Goal: Book appointment/travel/reservation

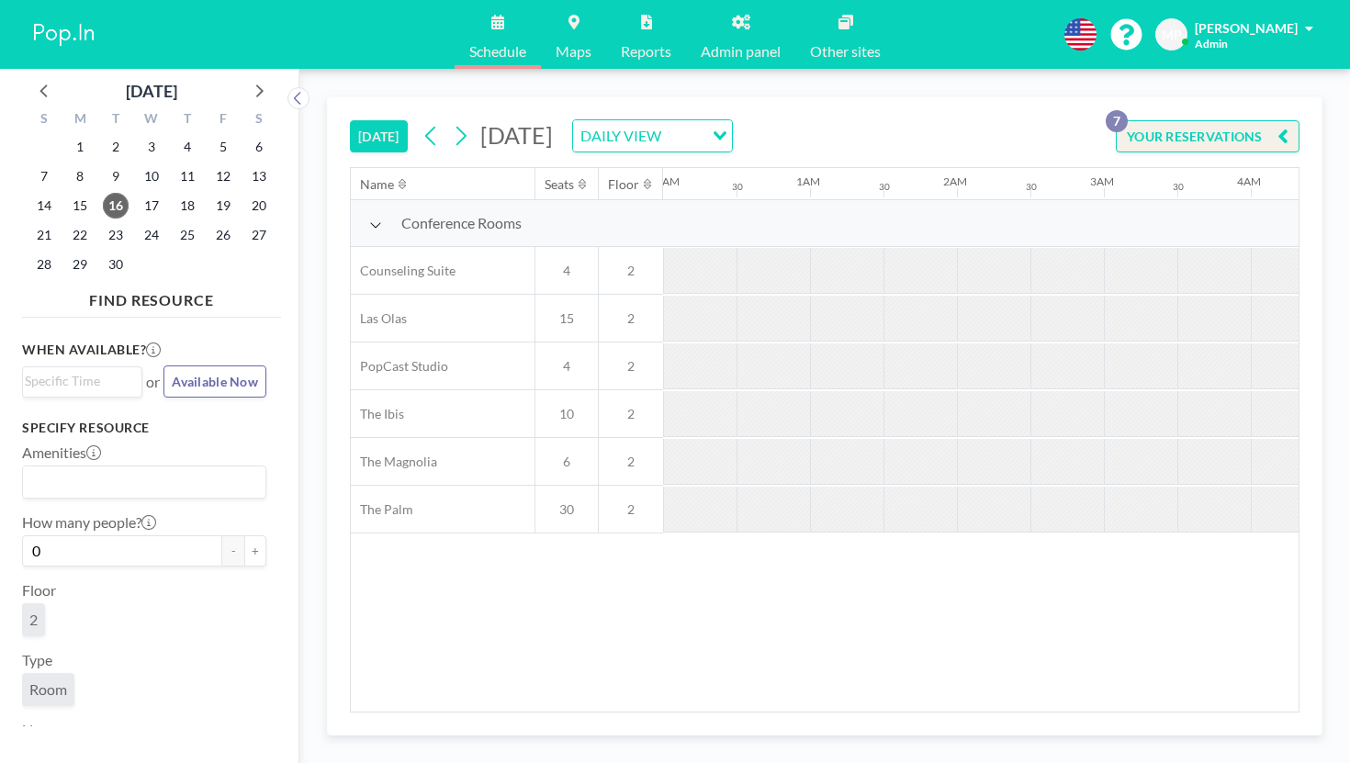
scroll to position [0, 983]
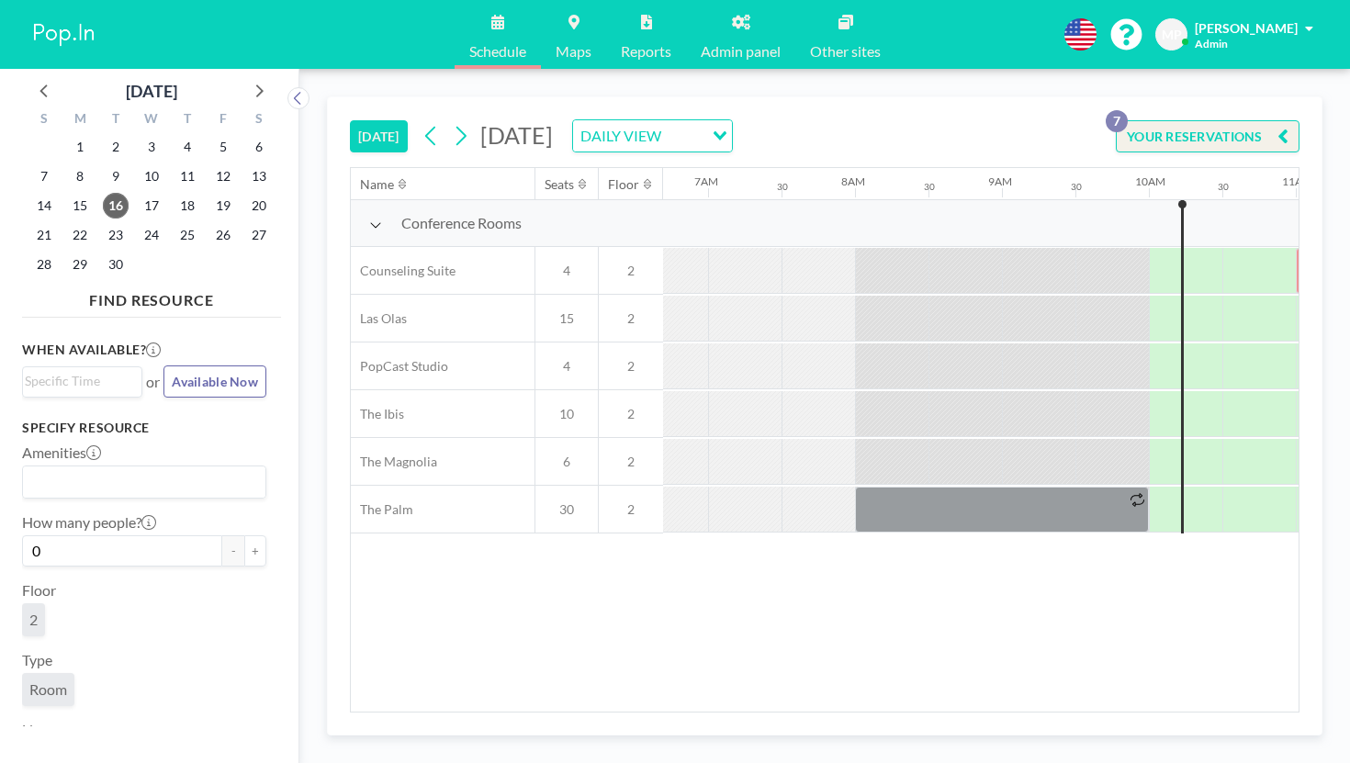
click at [446, 121] on button at bounding box center [460, 135] width 29 height 29
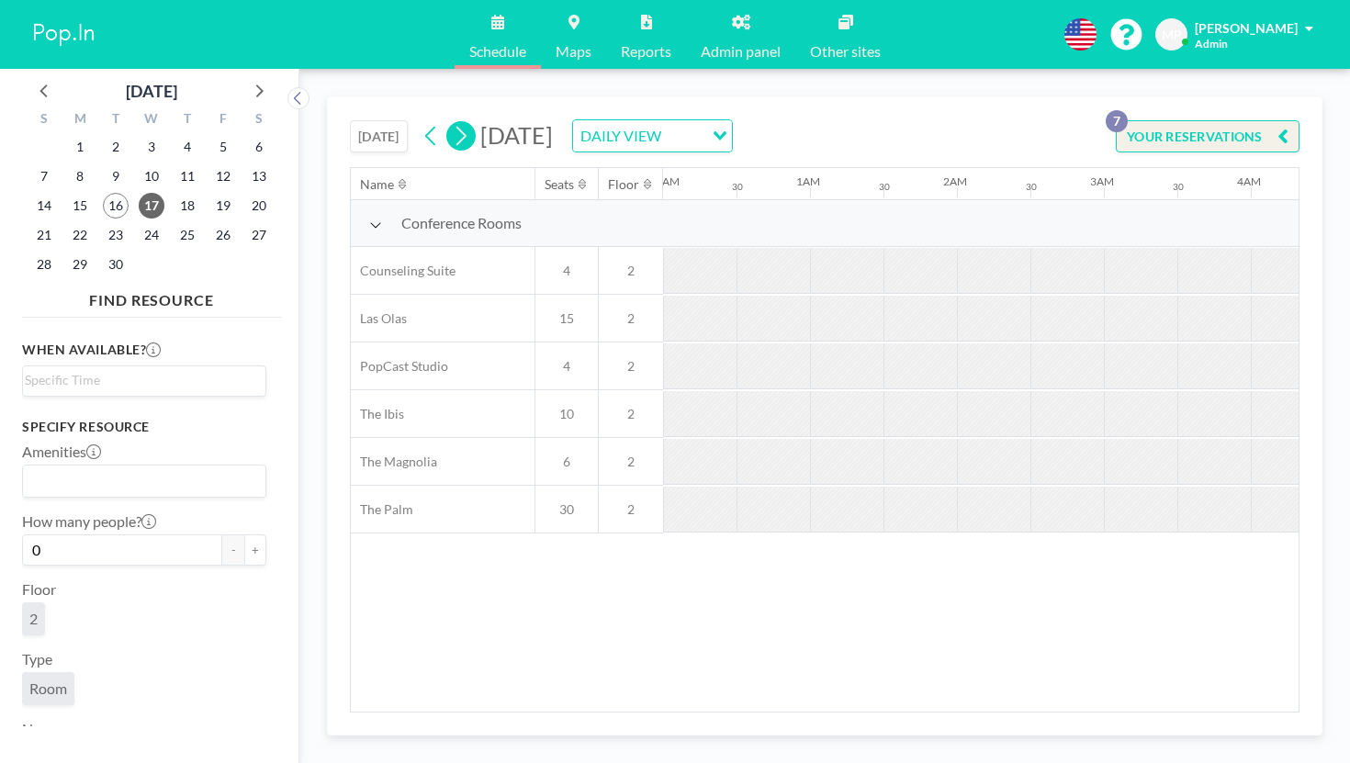
click at [446, 121] on button at bounding box center [460, 135] width 29 height 29
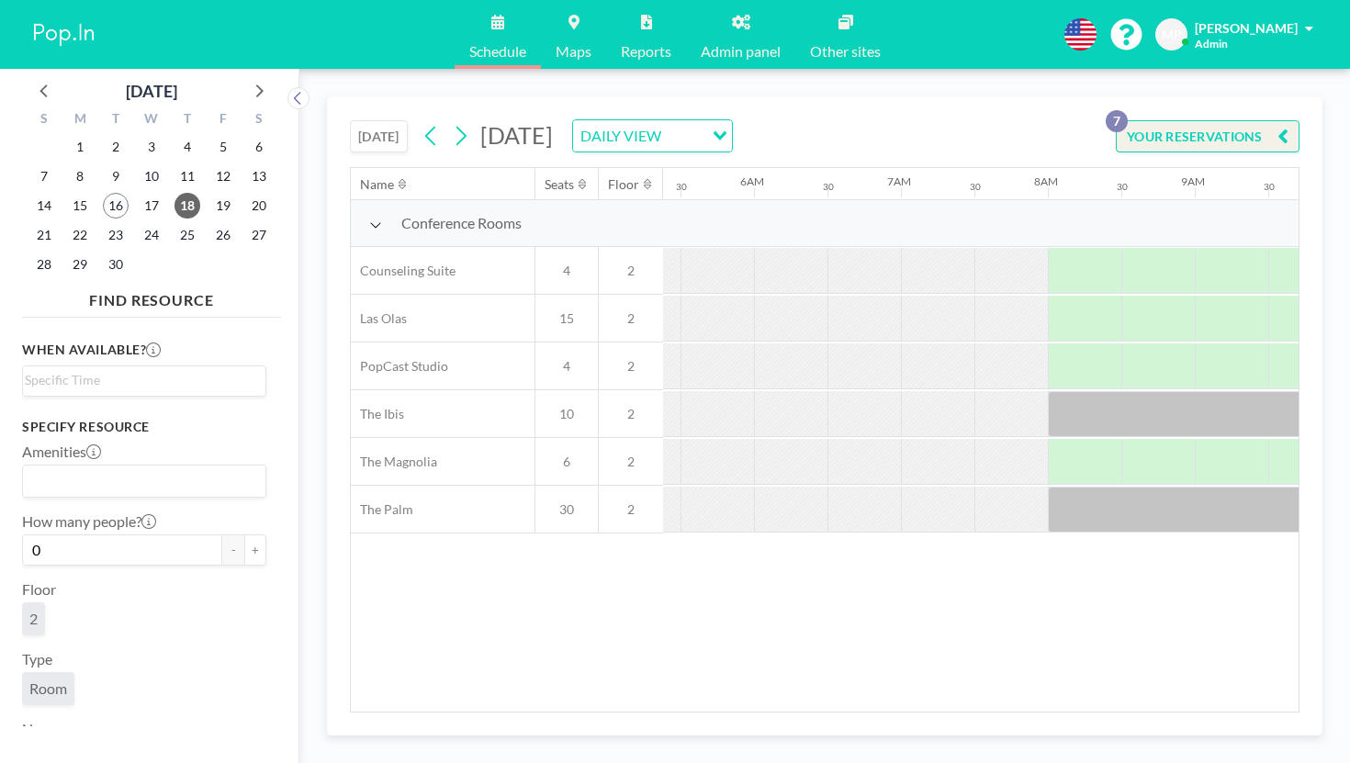
scroll to position [0, 895]
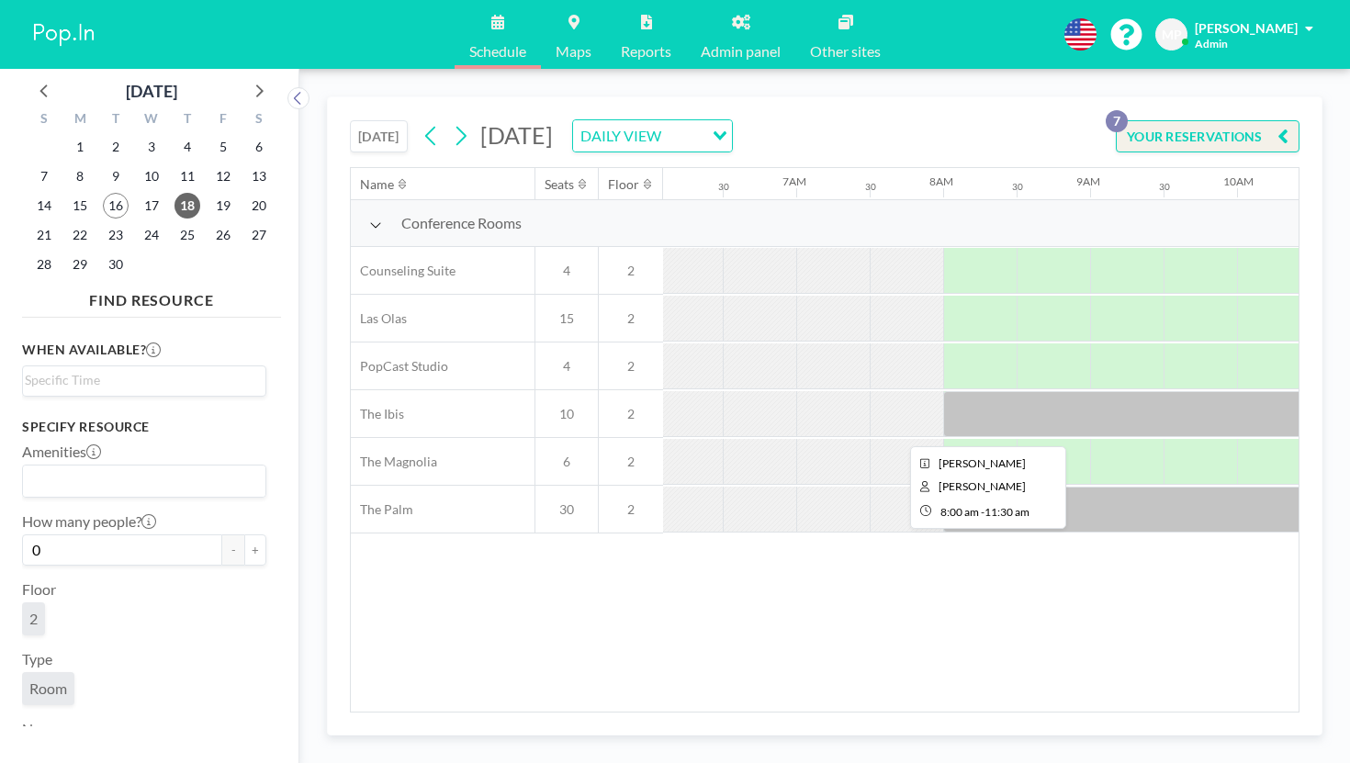
click at [943, 391] on div at bounding box center [1200, 414] width 514 height 46
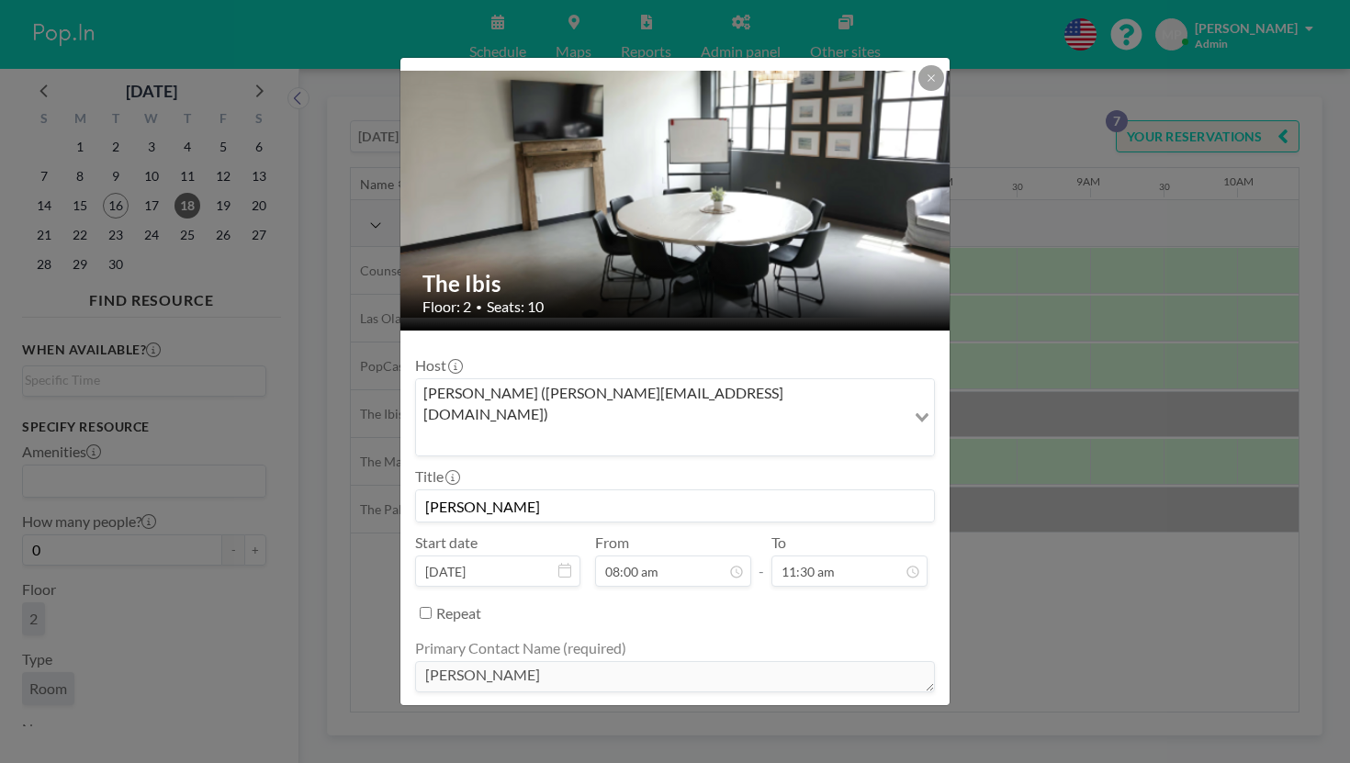
scroll to position [55, 0]
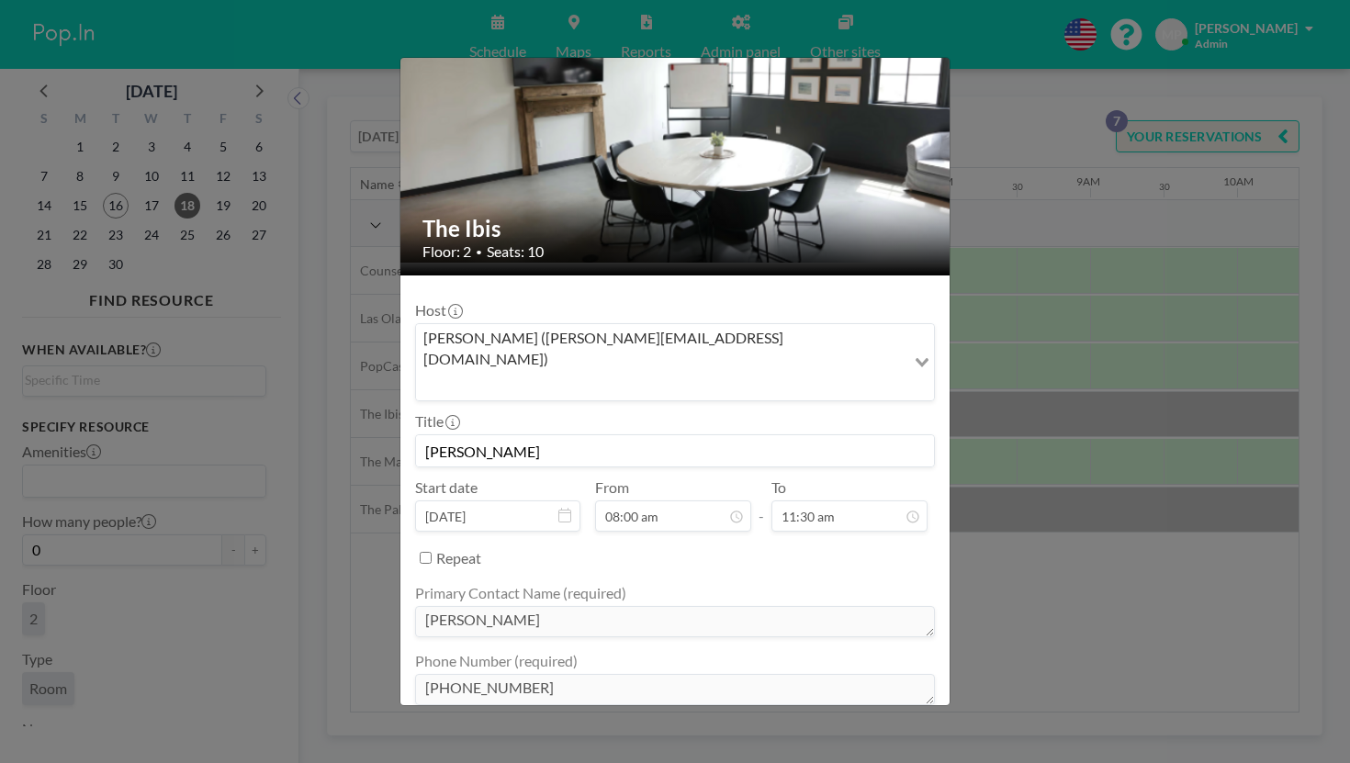
click at [975, 501] on div "The Ibis Floor: 2 • Seats: 10 Host [PERSON_NAME] ([PERSON_NAME][EMAIL_ADDRESS][…" at bounding box center [675, 381] width 1350 height 763
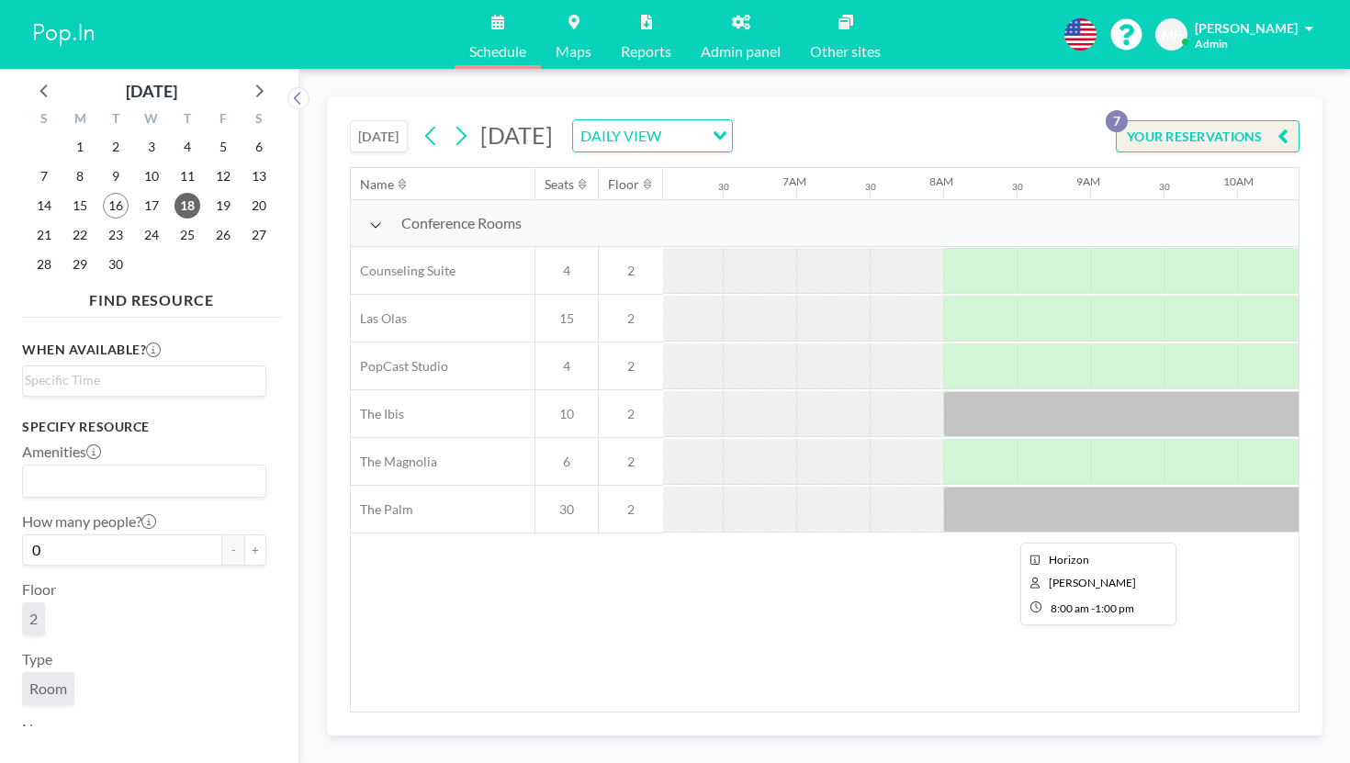
click at [977, 487] on div at bounding box center [1310, 510] width 734 height 46
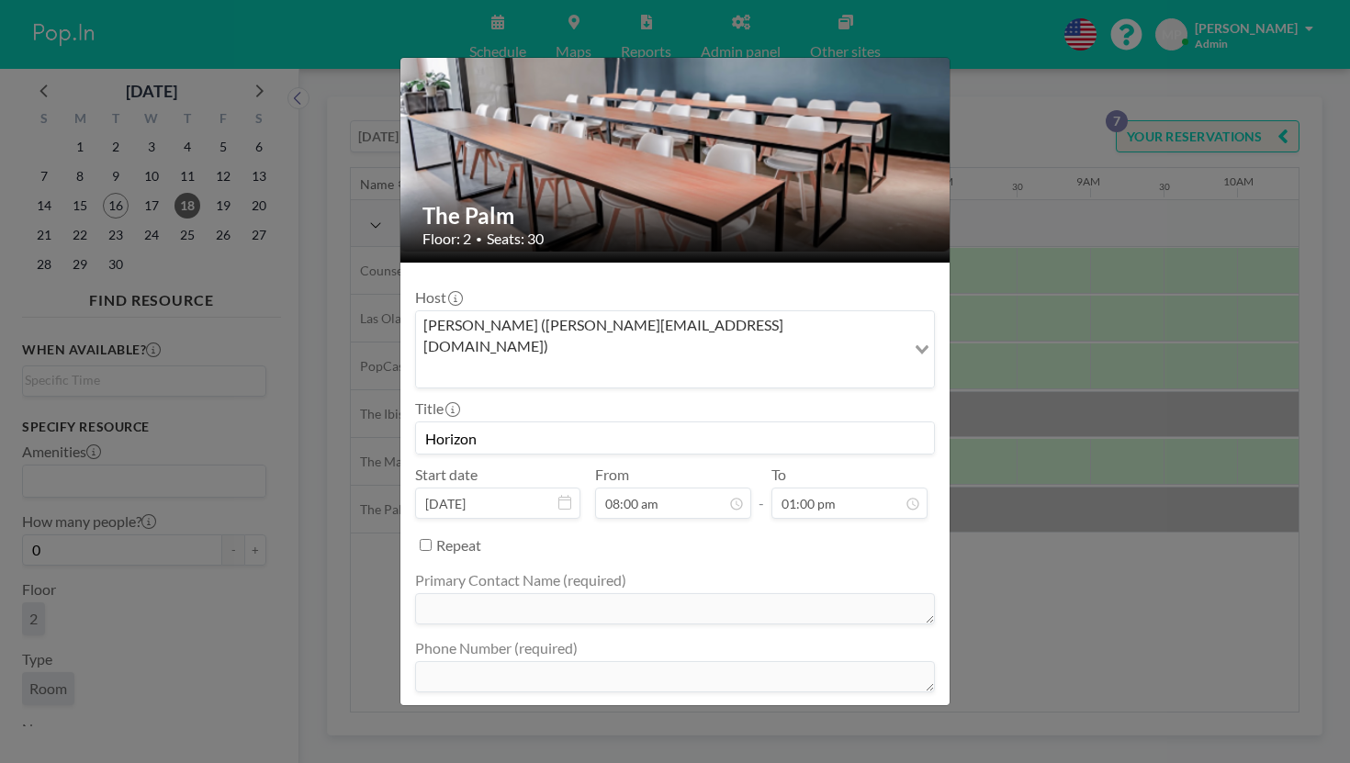
scroll to position [72, 0]
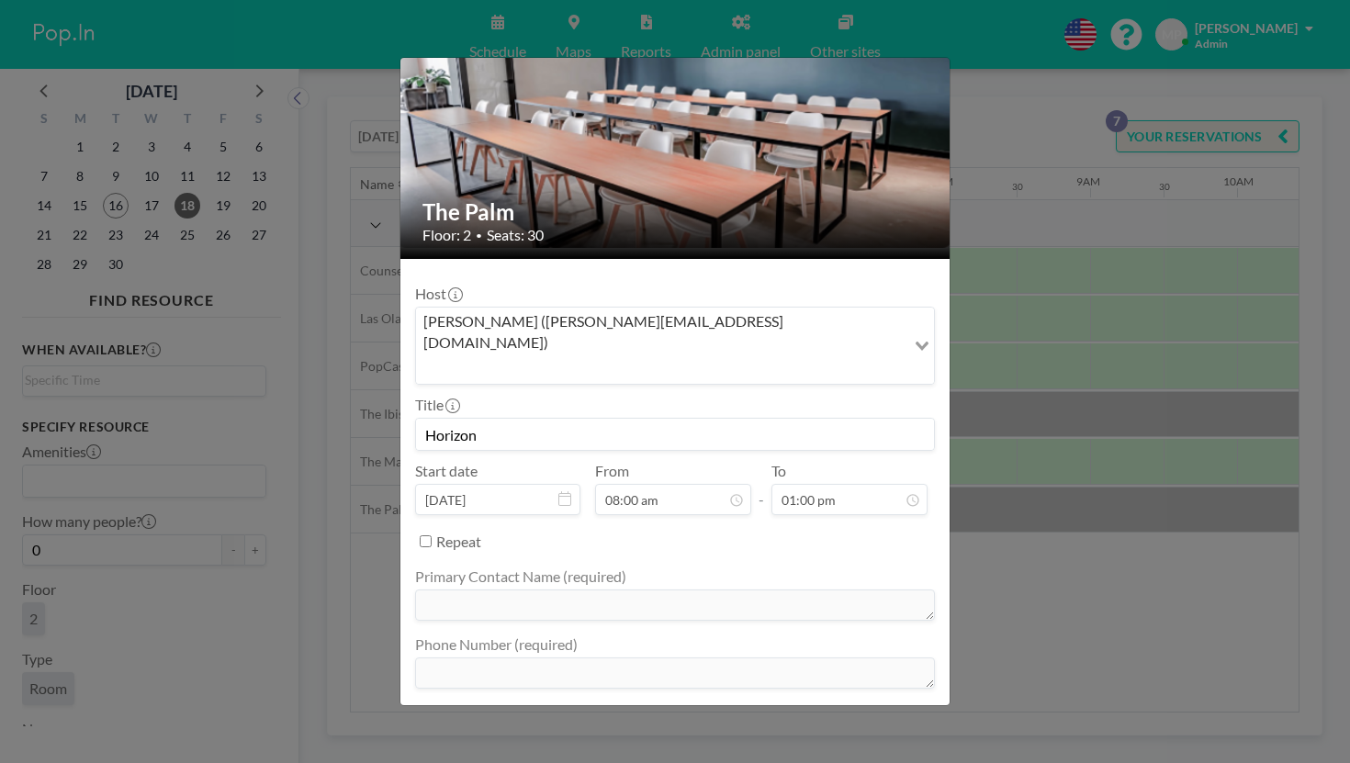
click at [992, 499] on div "The Palm Floor: 2 • Seats: 30 Host [PERSON_NAME] ([PERSON_NAME][EMAIL_ADDRESS][…" at bounding box center [675, 381] width 1350 height 763
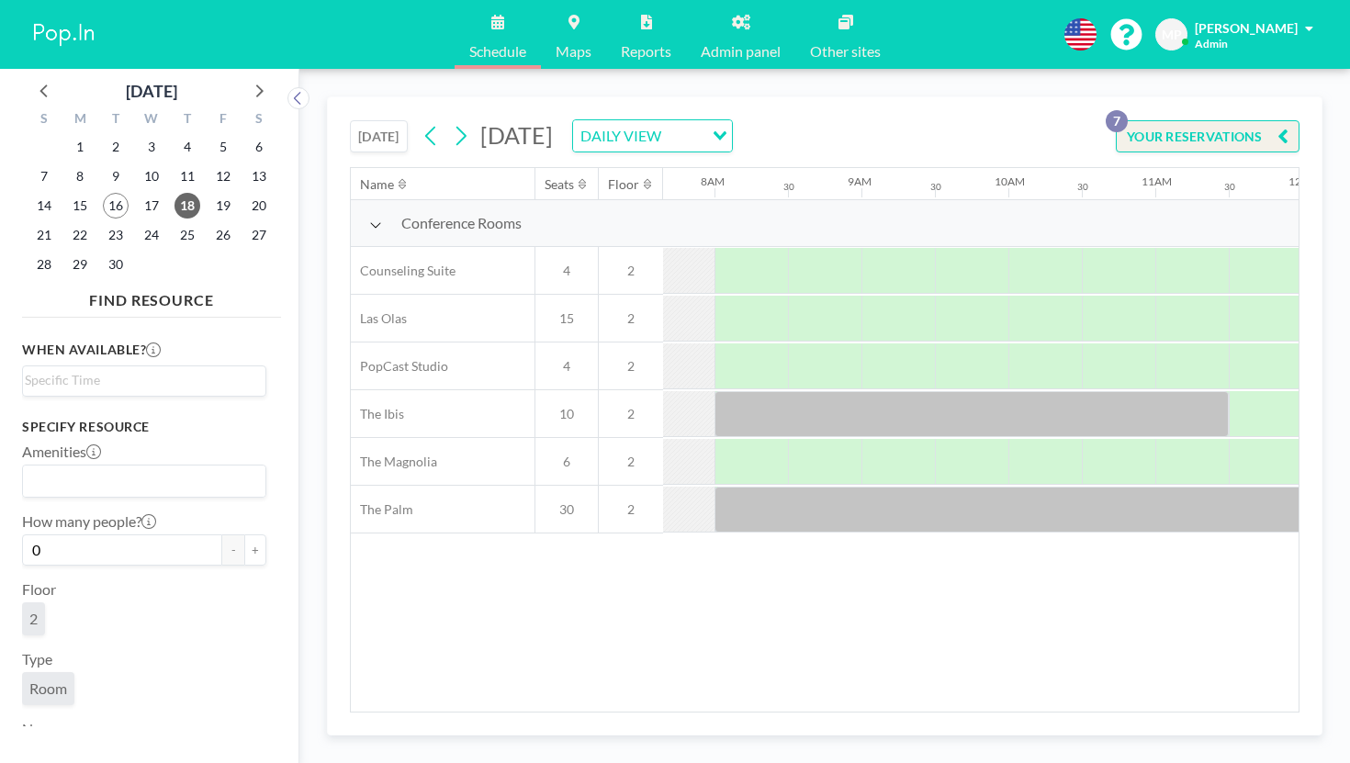
scroll to position [0, 1144]
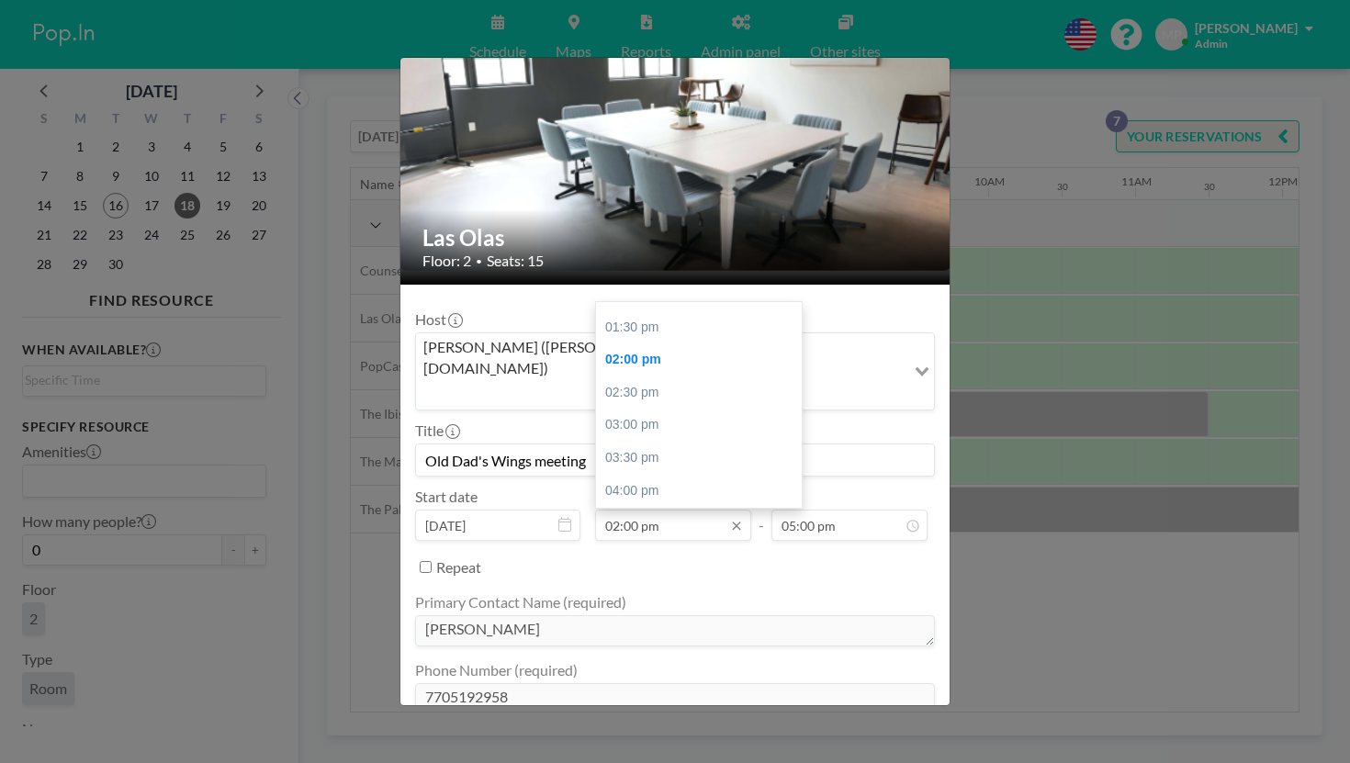
scroll to position [50, 0]
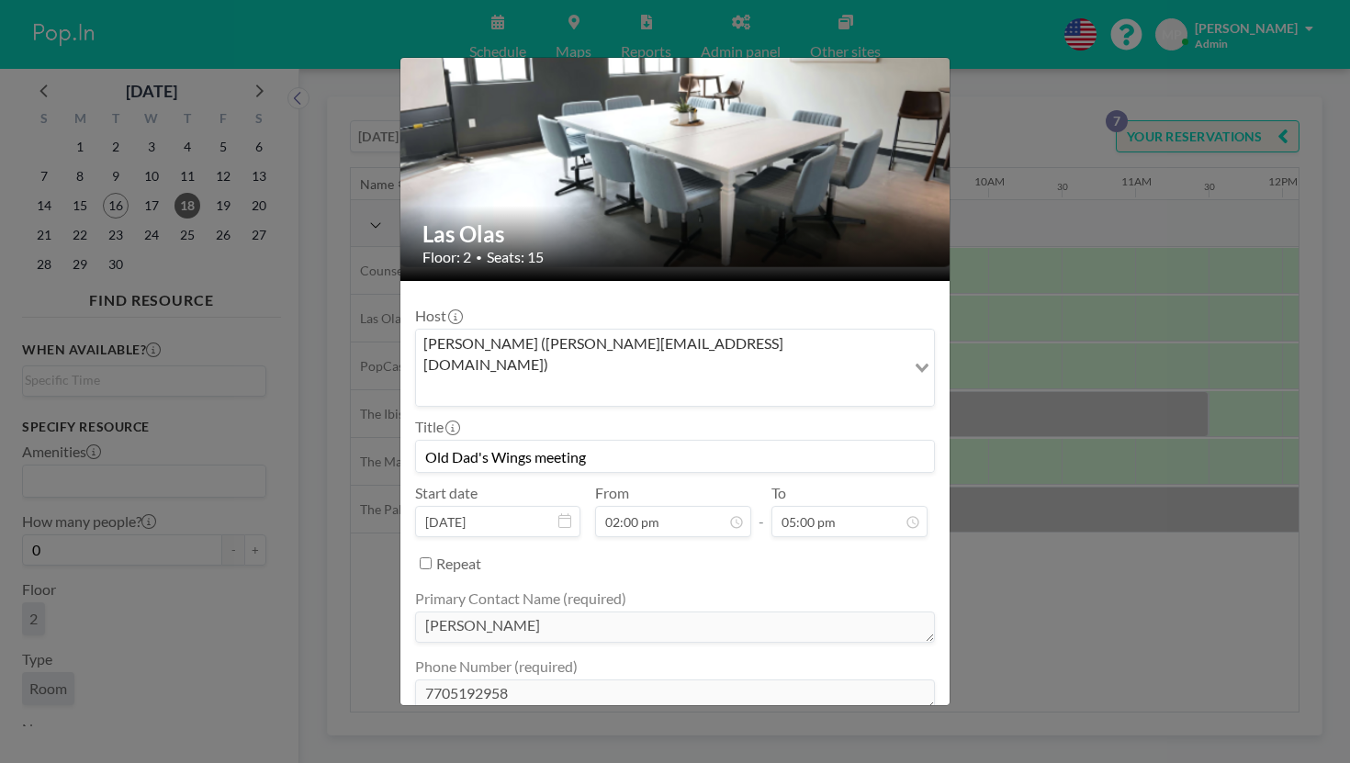
click at [1097, 544] on div "Las Olas Floor: 2 • Seats: 15 Host [PERSON_NAME] ([PERSON_NAME][EMAIL_ADDRESS][…" at bounding box center [675, 381] width 1350 height 763
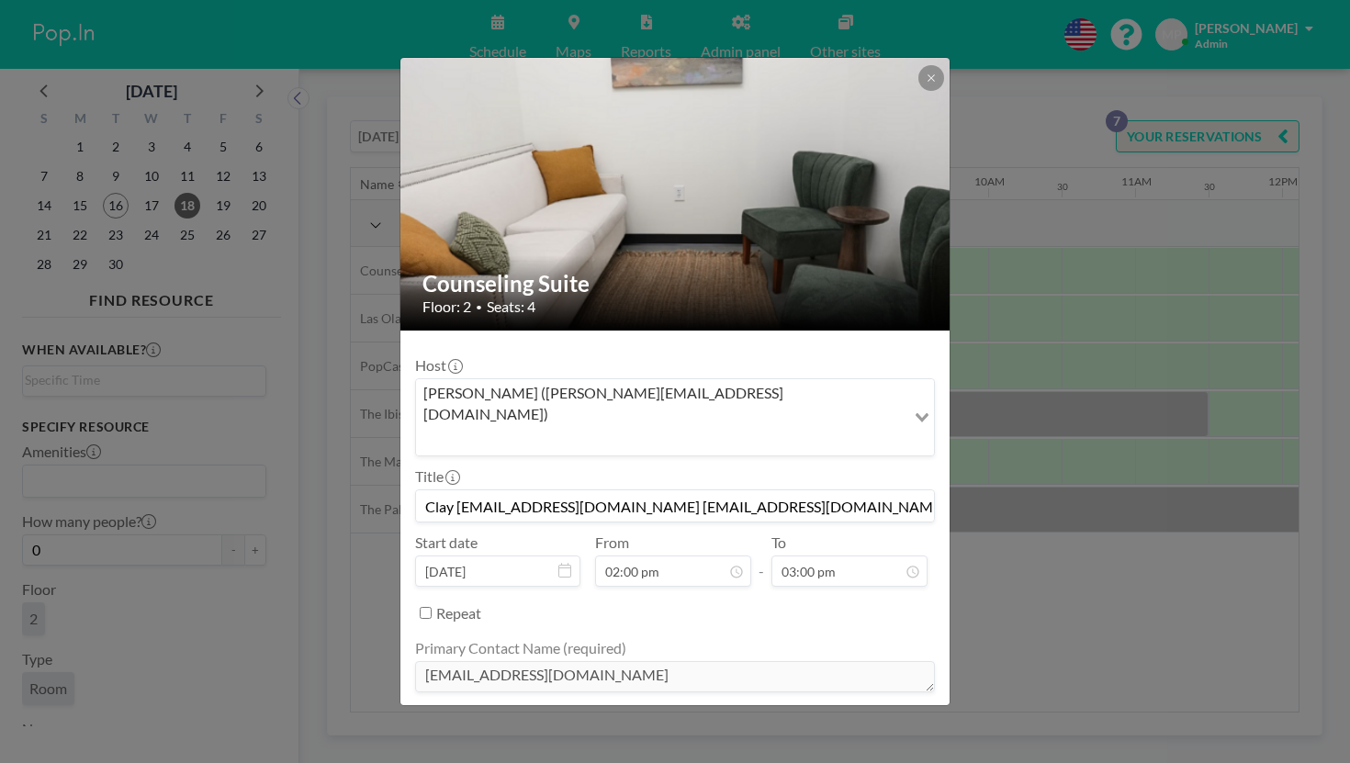
scroll to position [59, 0]
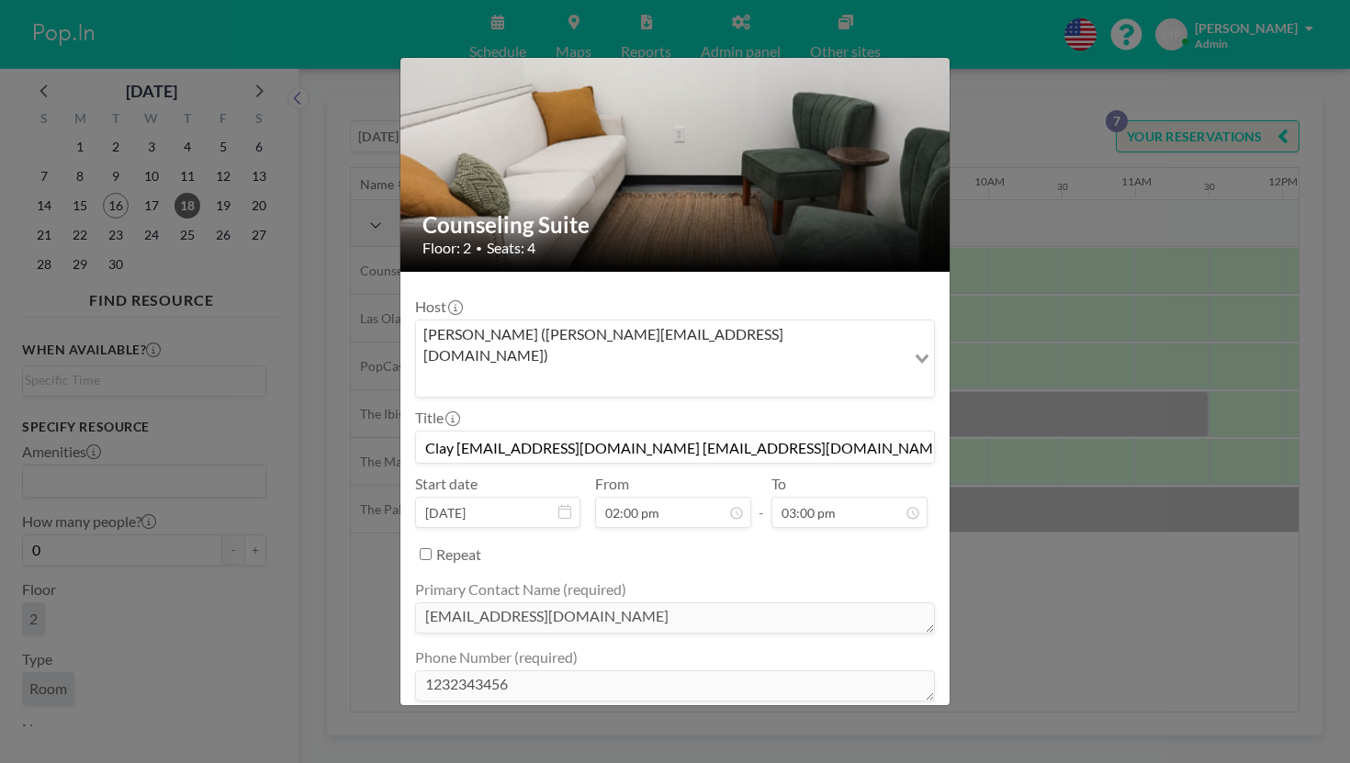
click at [975, 252] on div "Counseling Suite Floor: 2 • Seats: 4 Host [PERSON_NAME] ([PERSON_NAME][EMAIL_AD…" at bounding box center [675, 381] width 1350 height 763
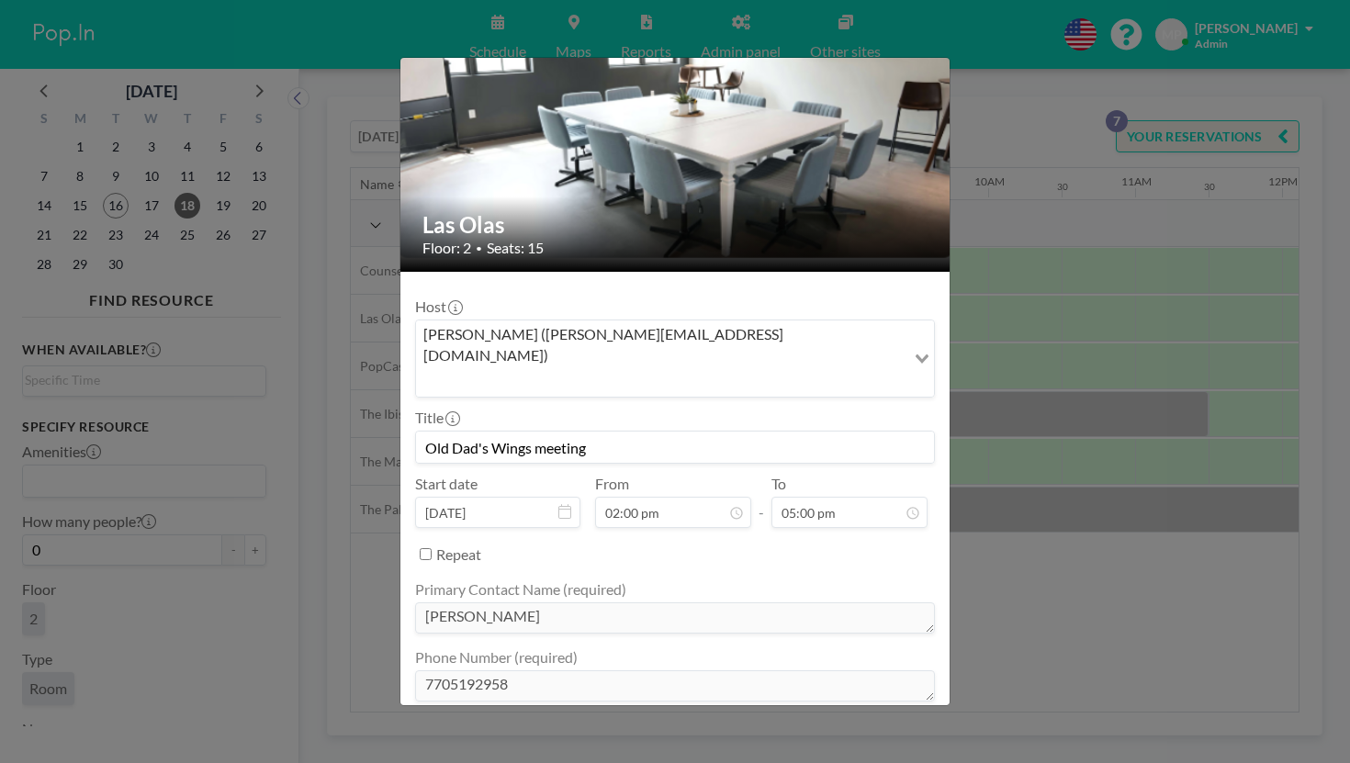
click at [986, 311] on div "Las Olas Floor: 2 • Seats: 15 Host [PERSON_NAME] ([PERSON_NAME][EMAIL_ADDRESS][…" at bounding box center [675, 381] width 1350 height 763
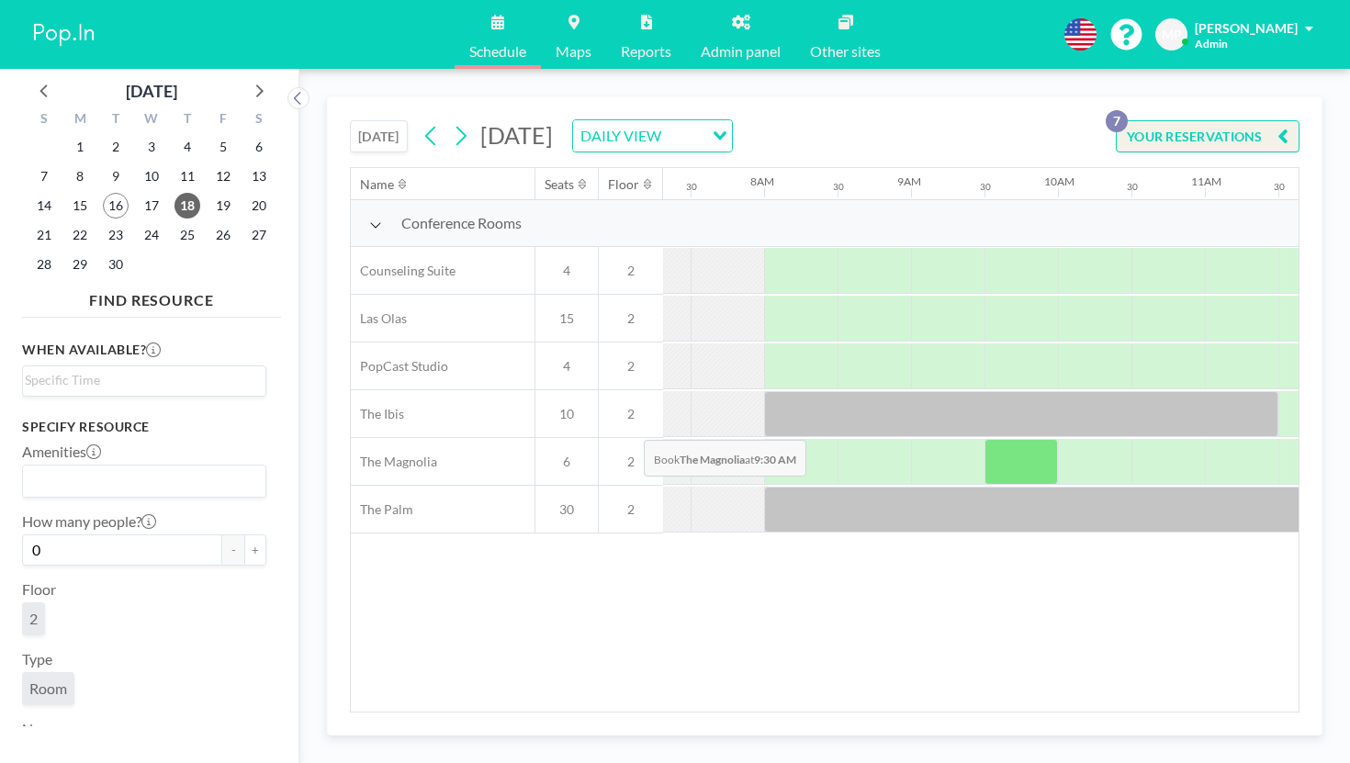
scroll to position [0, 1063]
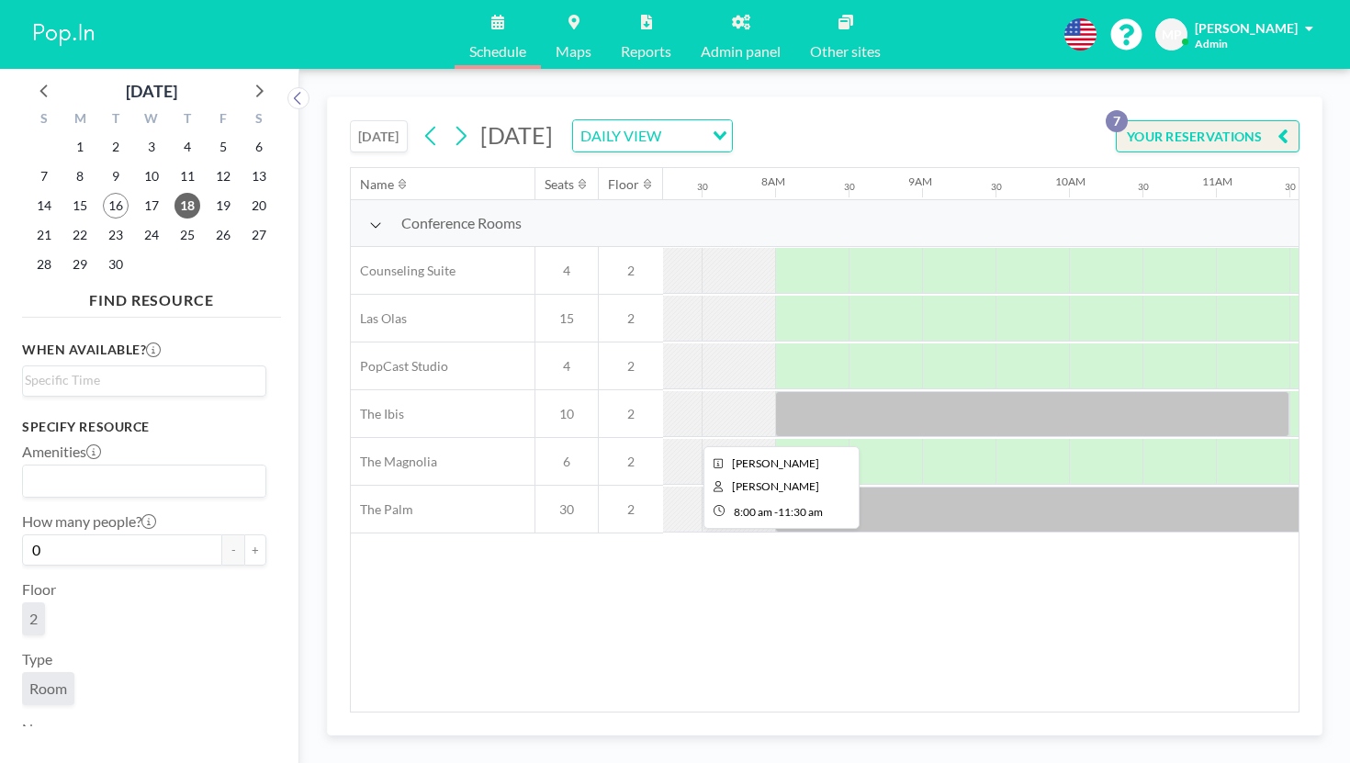
click at [775, 391] on div at bounding box center [1032, 414] width 514 height 46
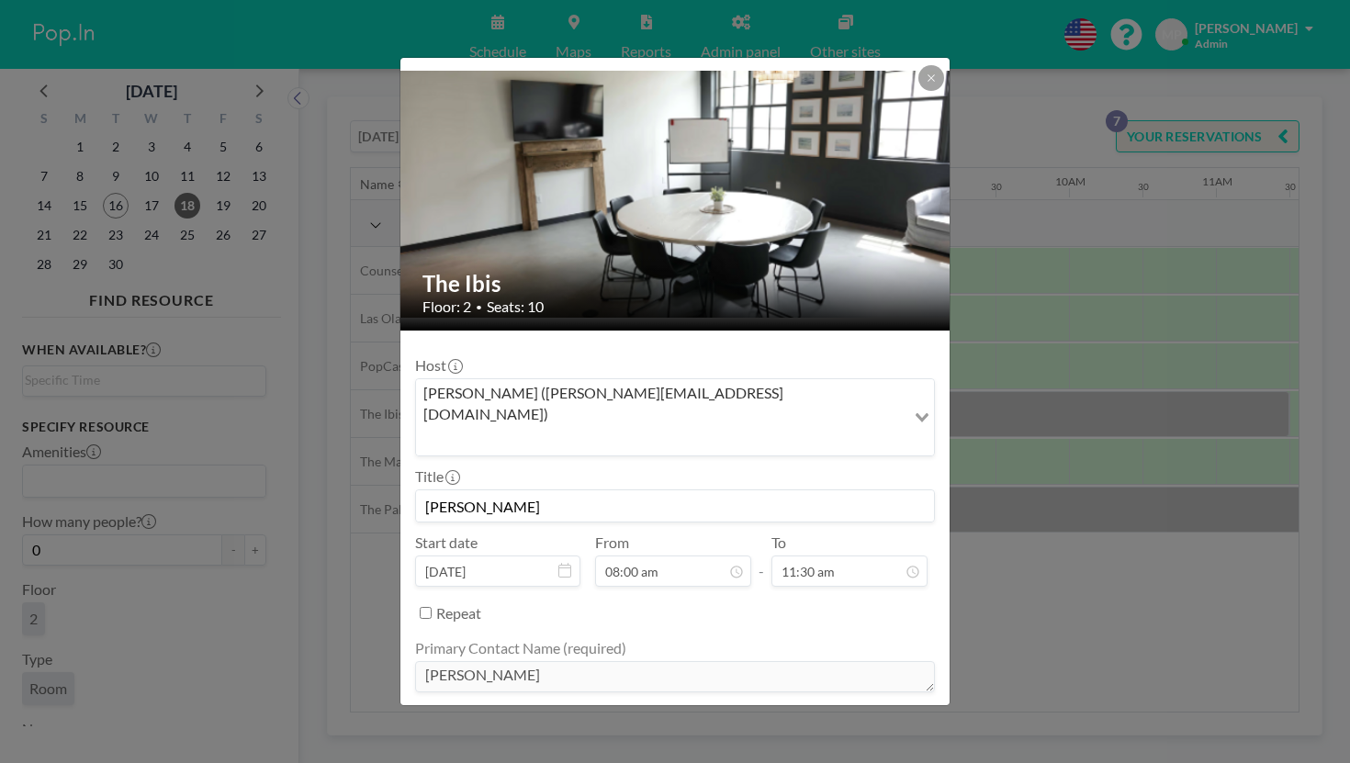
scroll to position [55, 0]
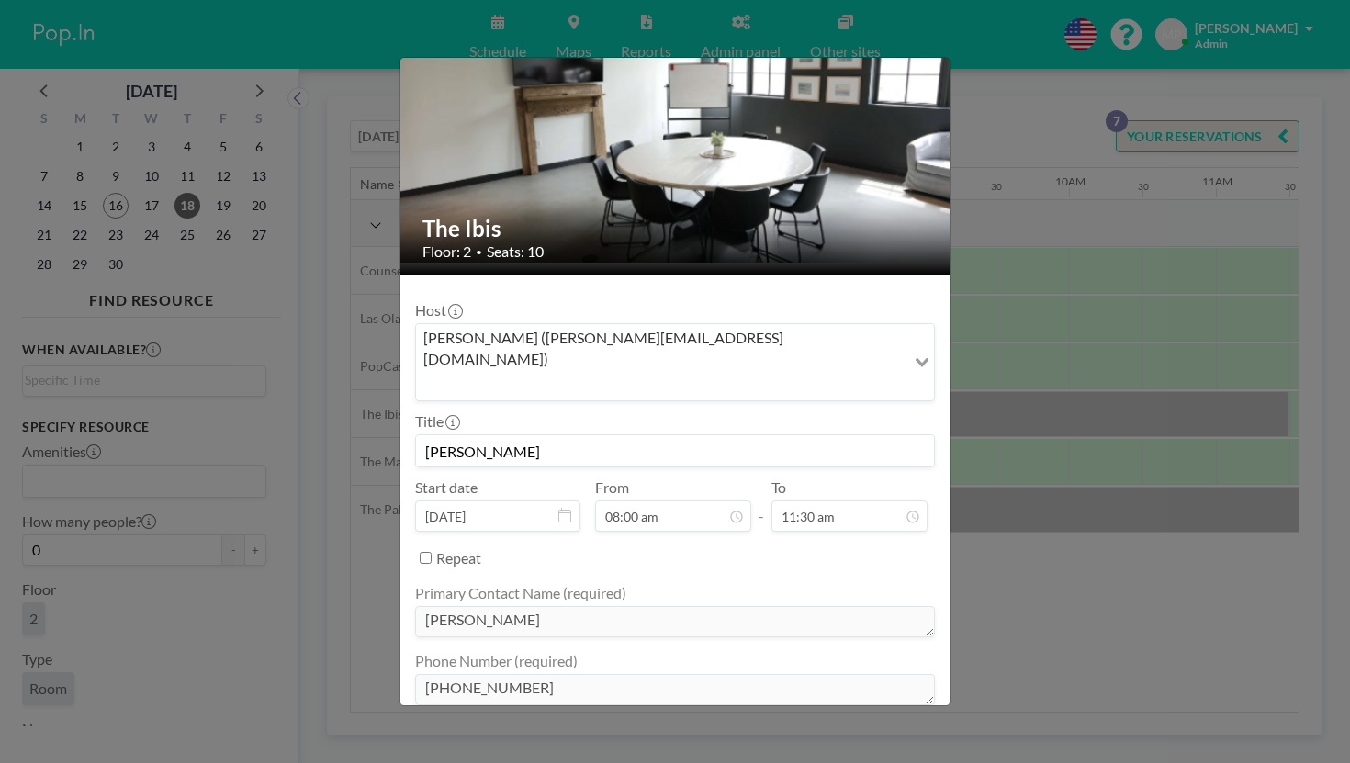
click at [1012, 522] on div "The Ibis Floor: 2 • Seats: 10 Host [PERSON_NAME] ([PERSON_NAME][EMAIL_ADDRESS][…" at bounding box center [675, 381] width 1350 height 763
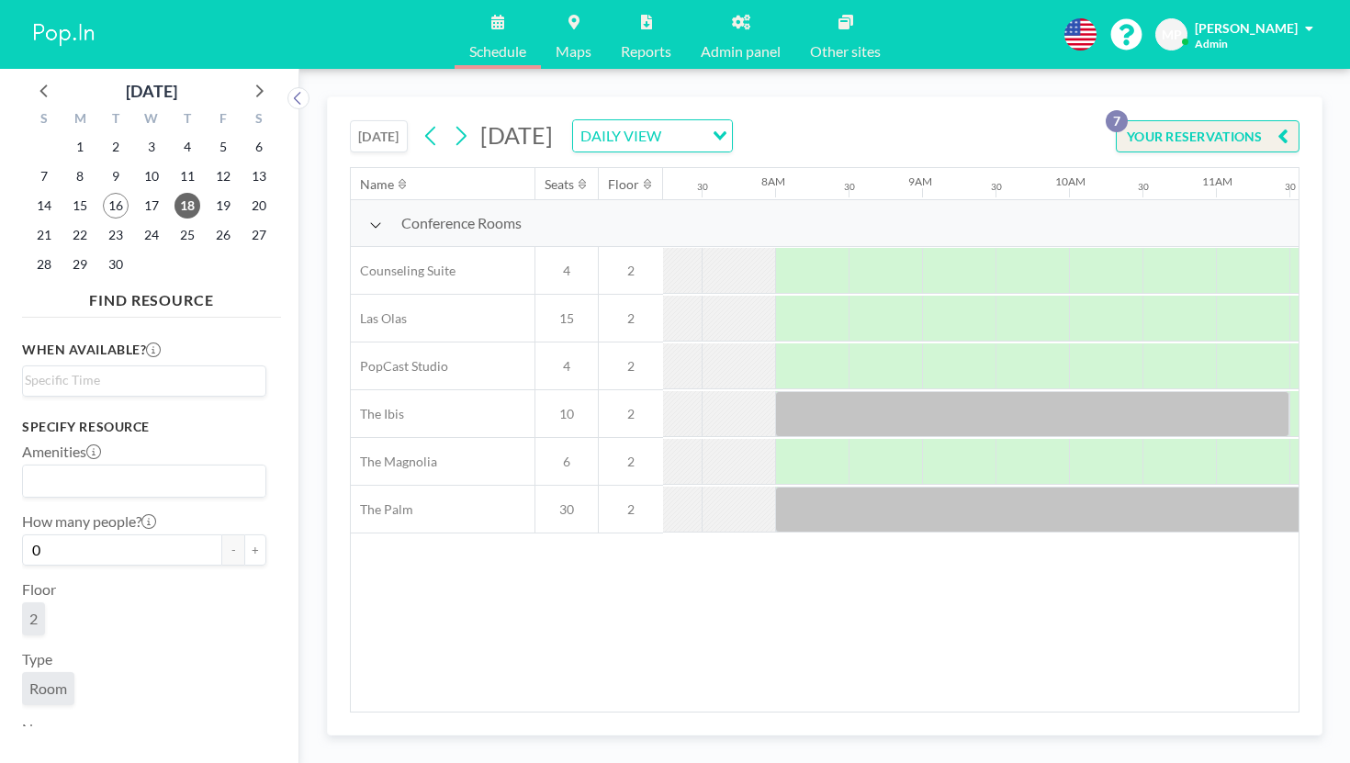
click at [417, 119] on div "[DATE] DAILY VIEW Loading..." at bounding box center [575, 135] width 316 height 33
click at [422, 122] on icon at bounding box center [430, 136] width 17 height 28
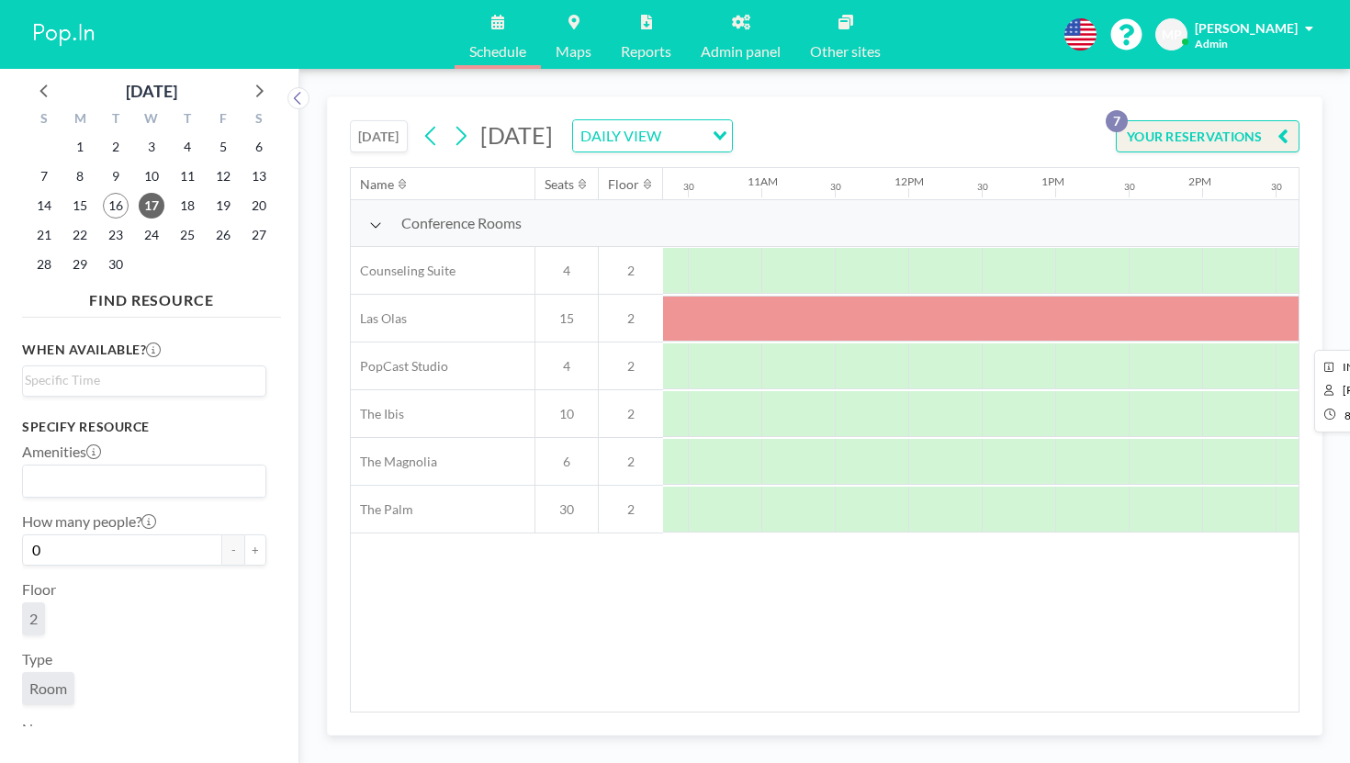
scroll to position [0, 1638]
click at [103, 193] on span "16" at bounding box center [116, 206] width 26 height 26
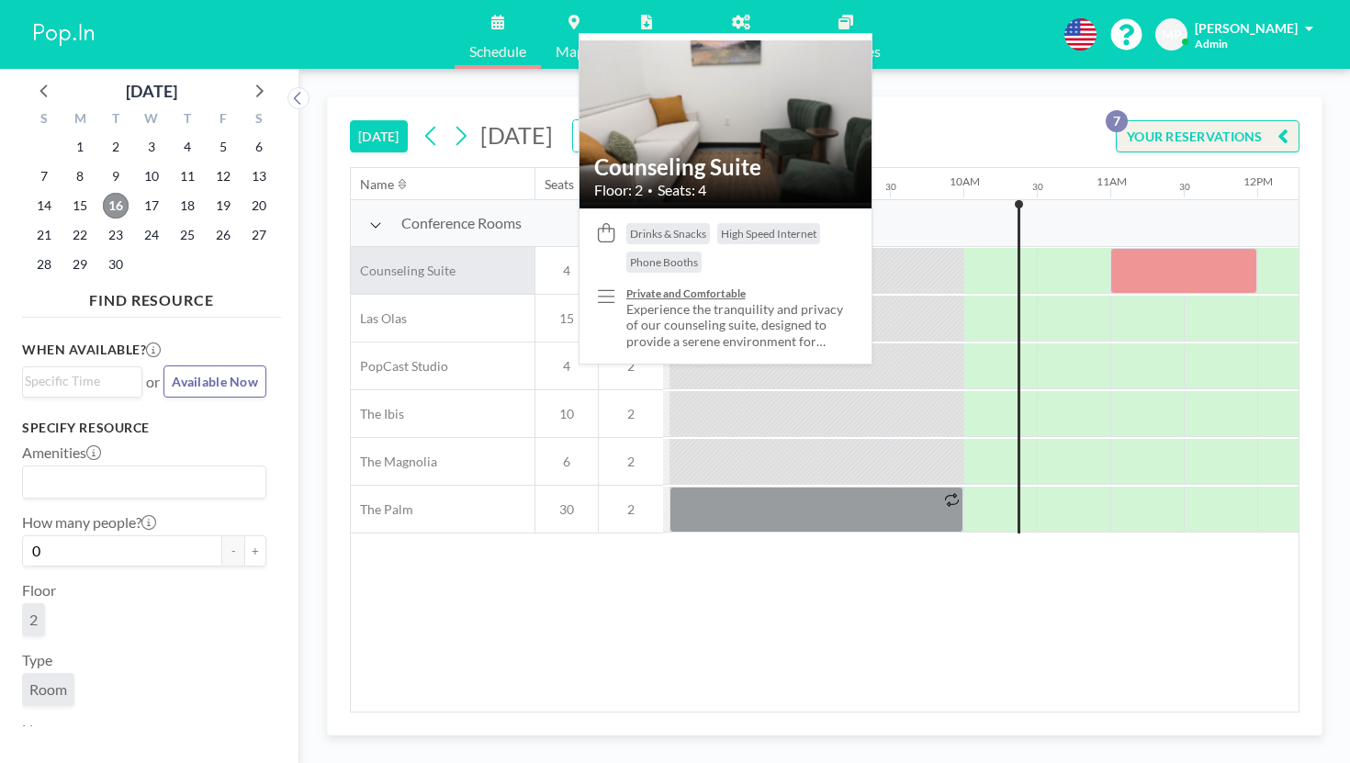
scroll to position [0, 1140]
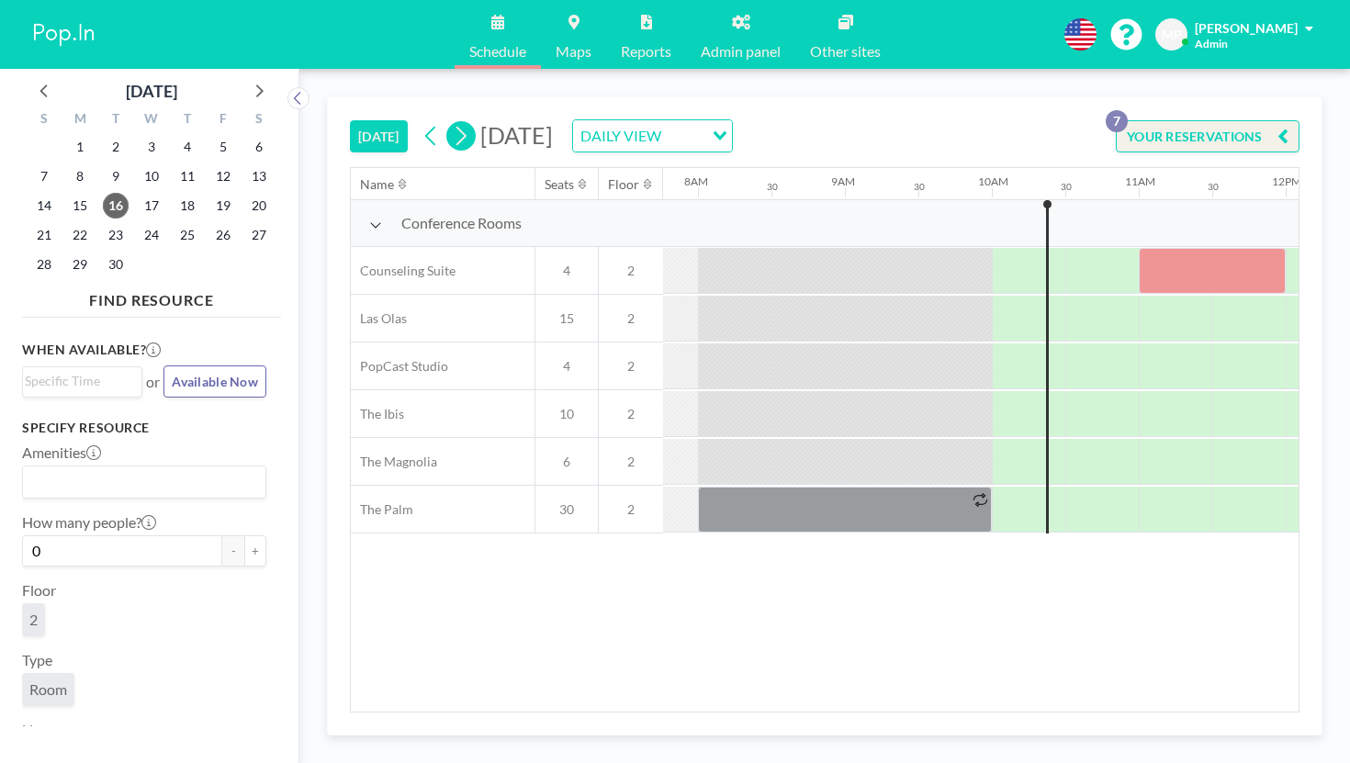
click at [446, 121] on button at bounding box center [460, 135] width 29 height 29
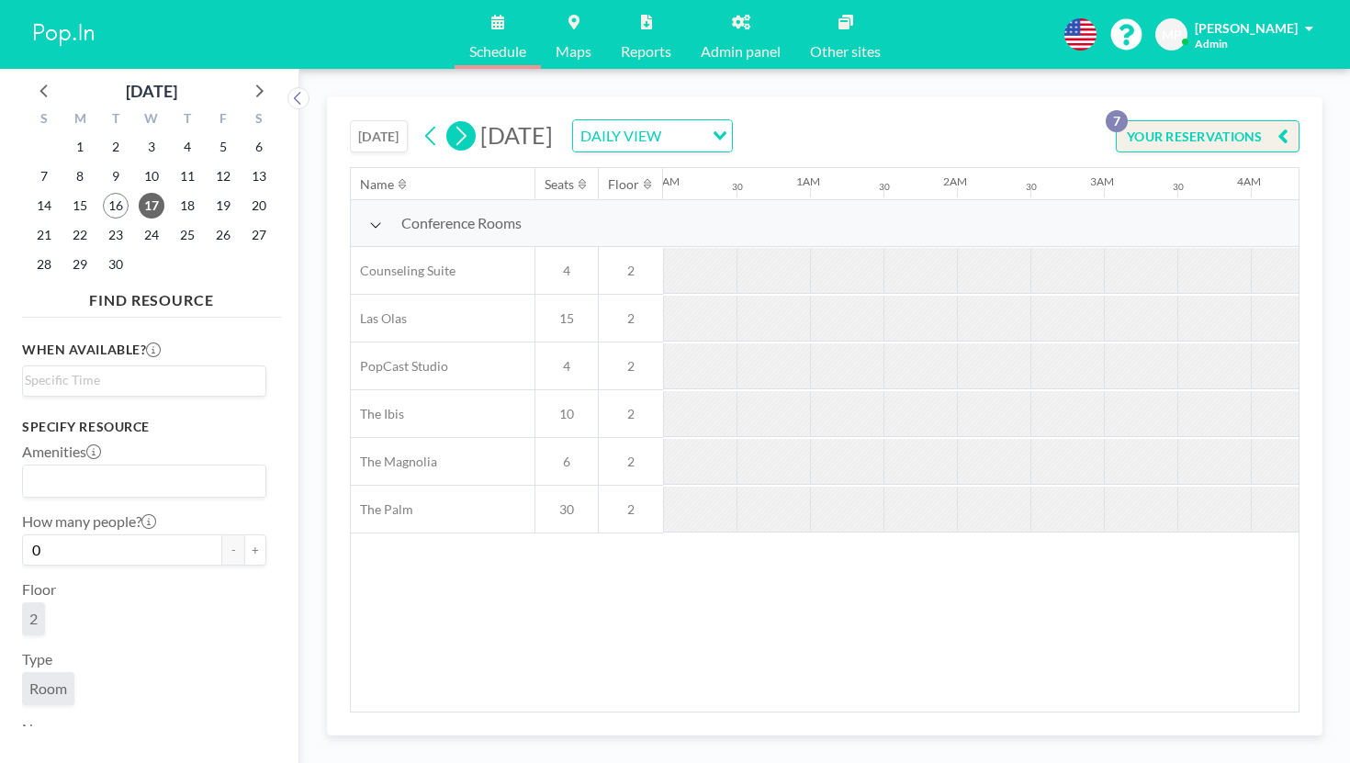
click at [452, 122] on icon at bounding box center [460, 136] width 17 height 28
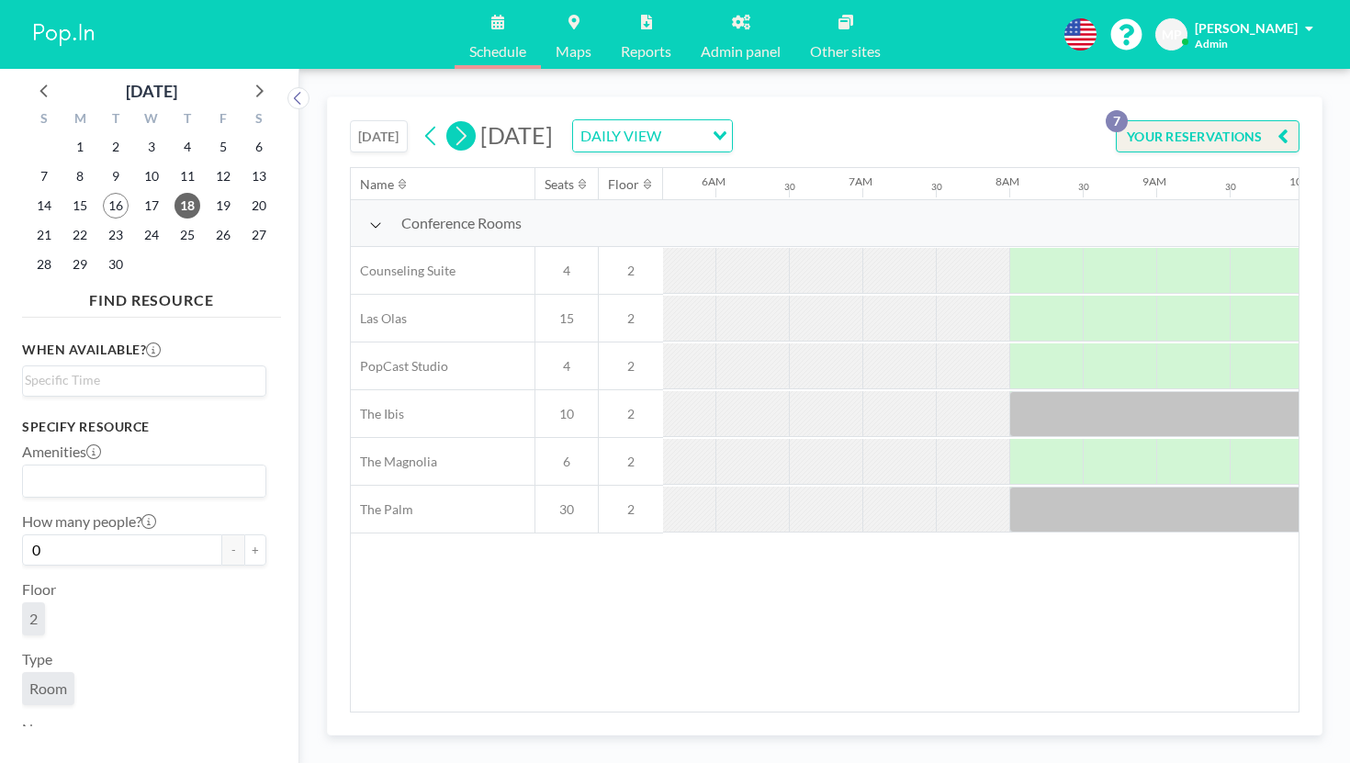
scroll to position [0, 895]
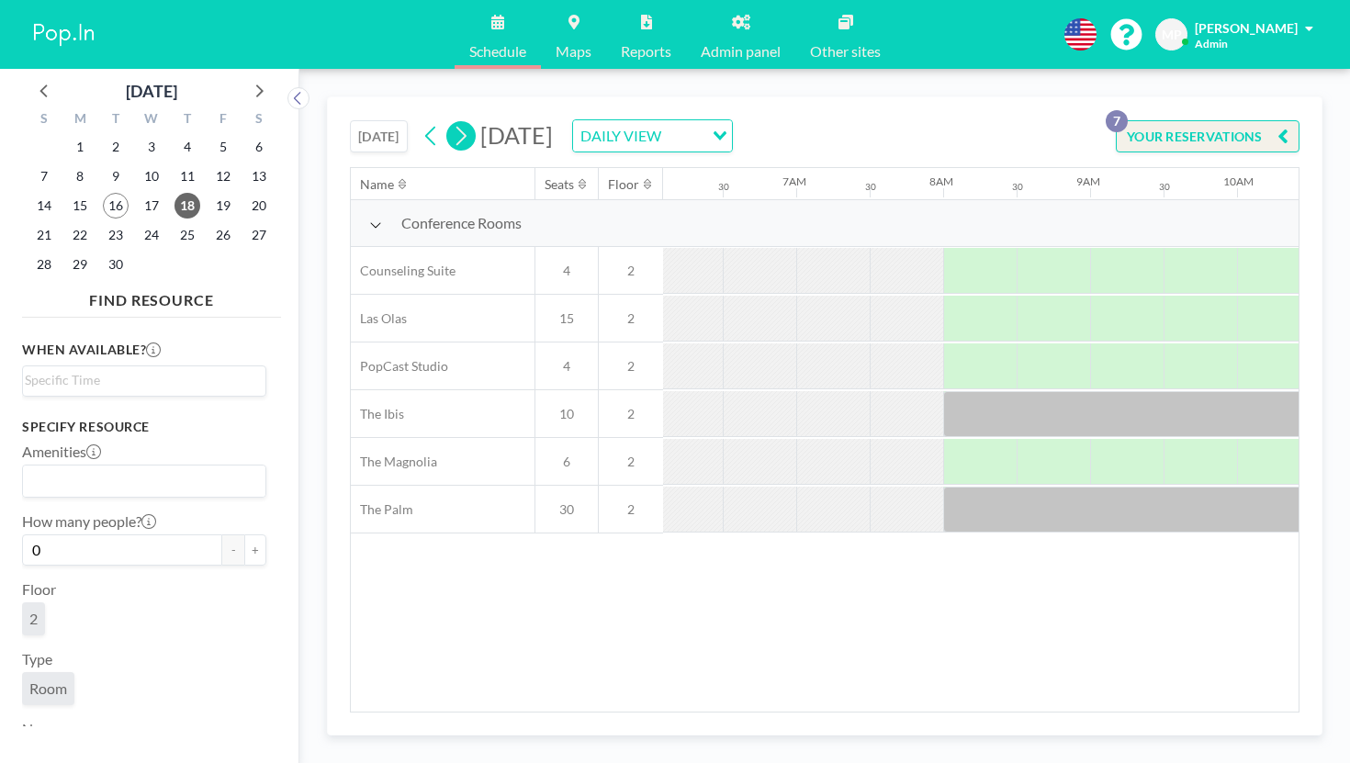
click at [452, 122] on icon at bounding box center [460, 136] width 17 height 28
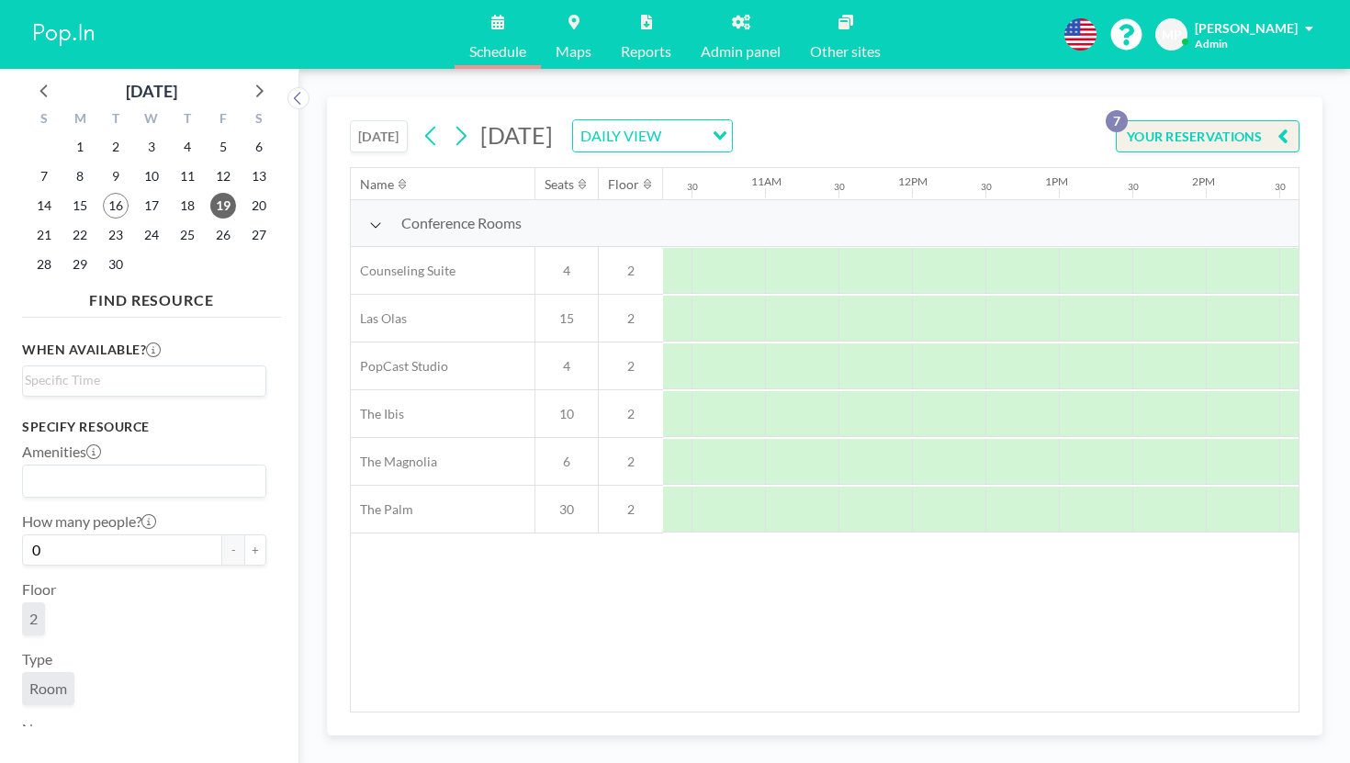
scroll to position [0, 1527]
click at [456, 127] on icon at bounding box center [461, 136] width 10 height 19
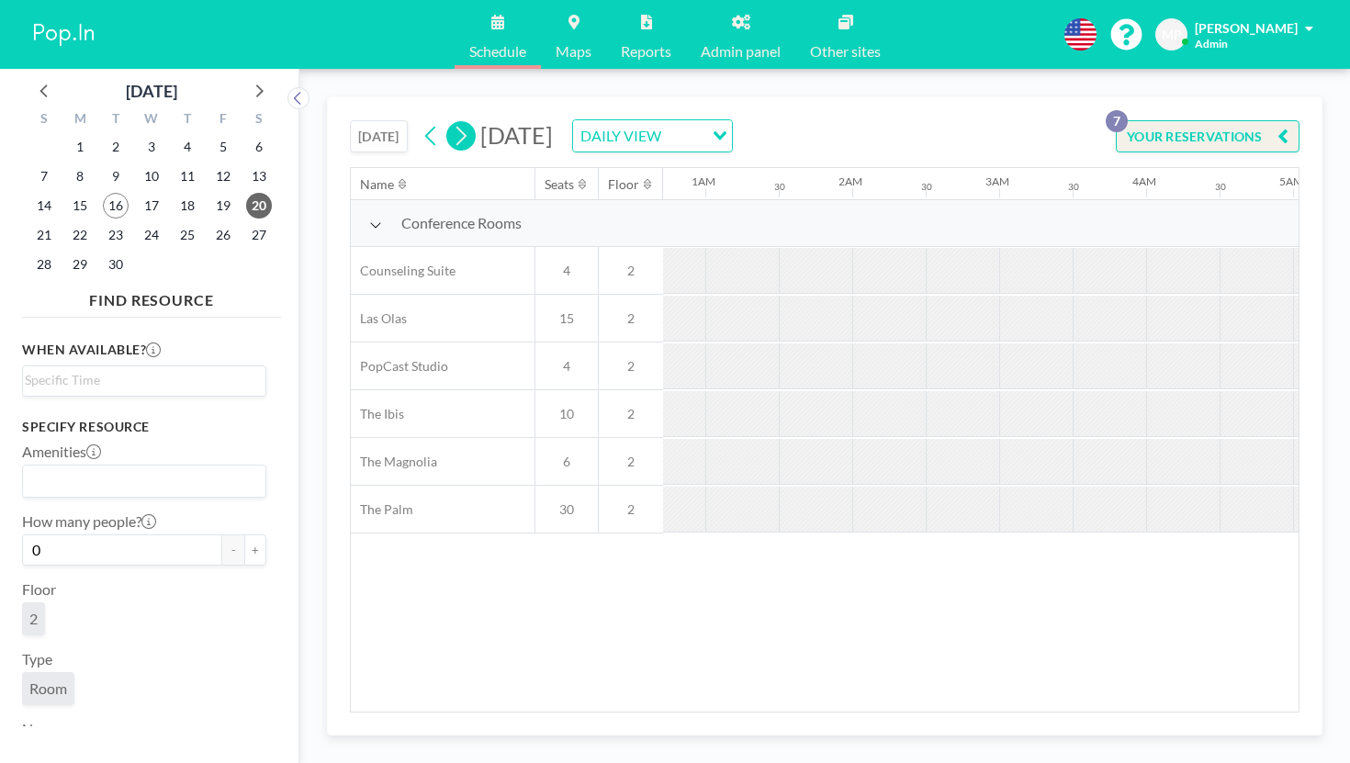
click at [456, 127] on icon at bounding box center [461, 136] width 10 height 19
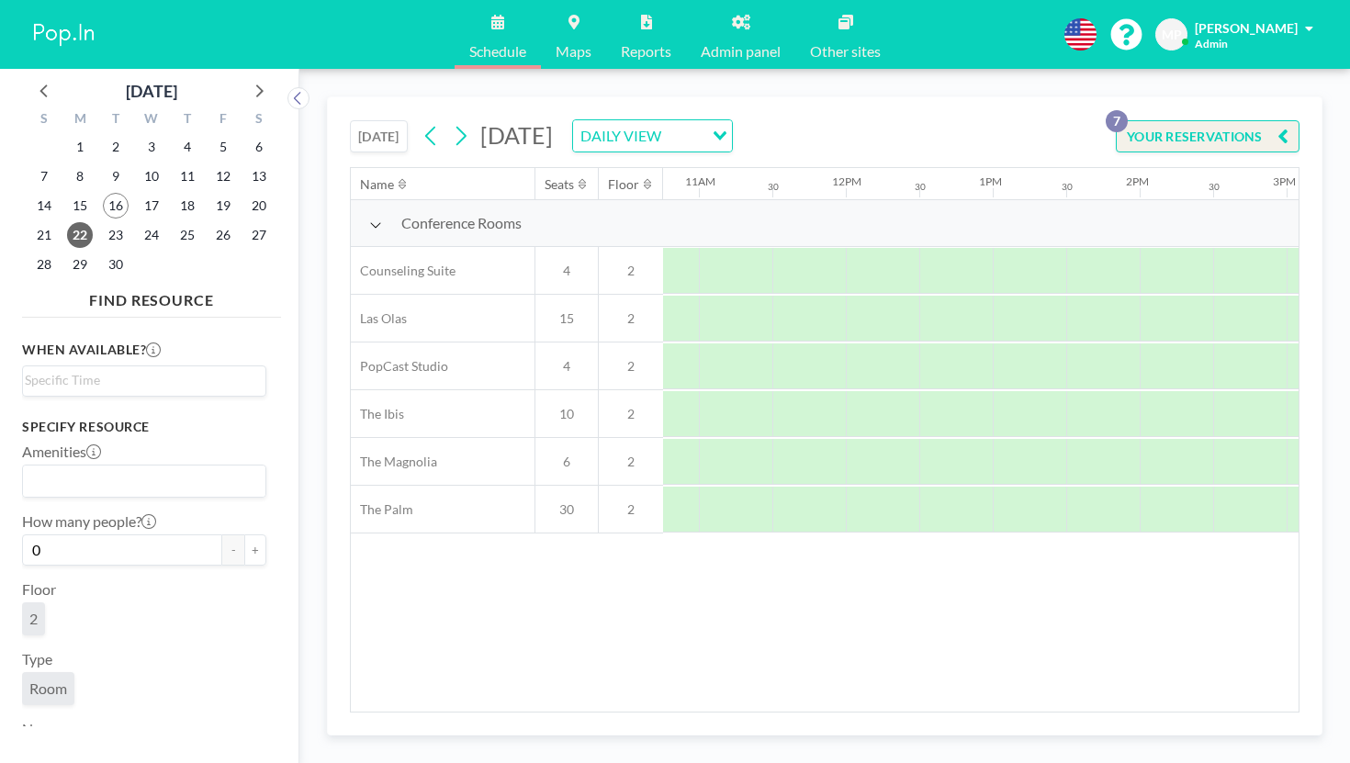
scroll to position [0, 1596]
click at [452, 122] on icon at bounding box center [460, 136] width 17 height 28
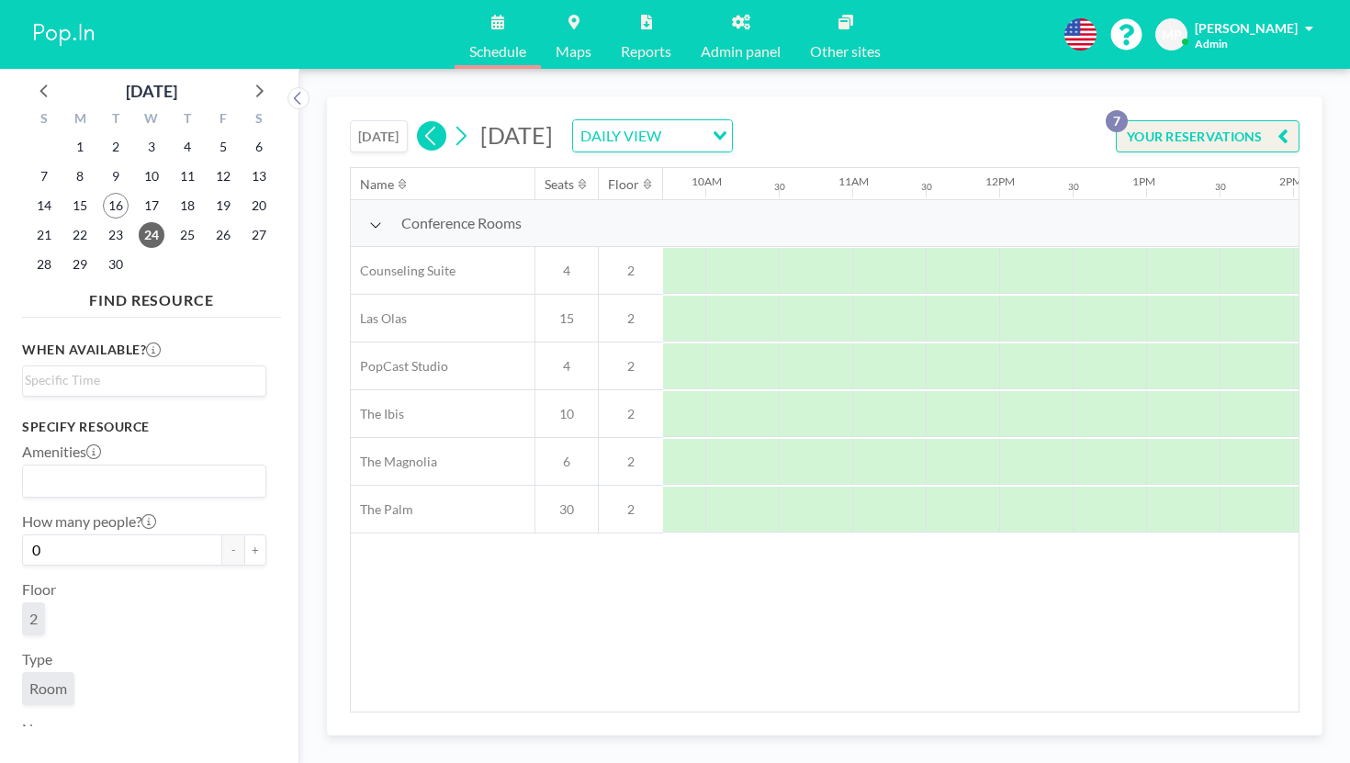
click at [425, 127] on icon at bounding box center [430, 136] width 10 height 19
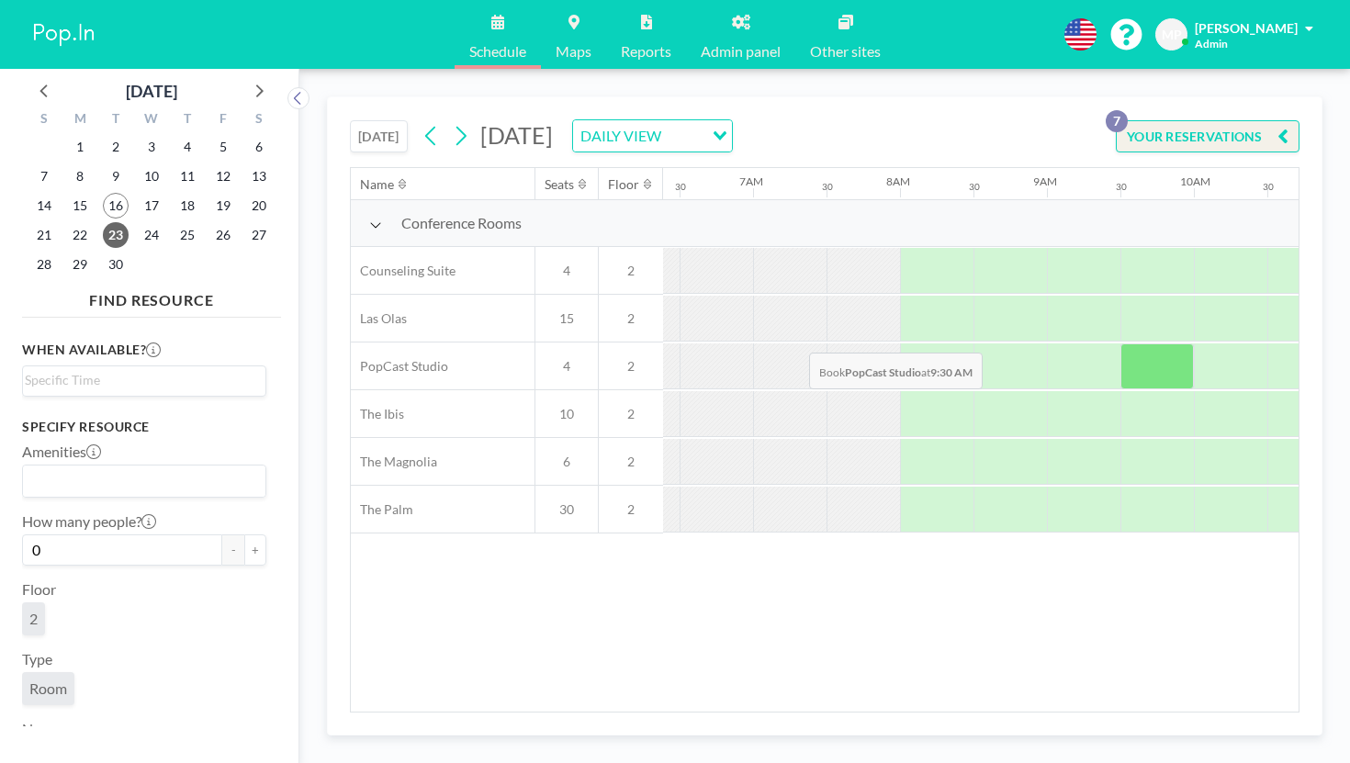
scroll to position [0, 945]
